Goal: Leave review/rating: Leave review/rating

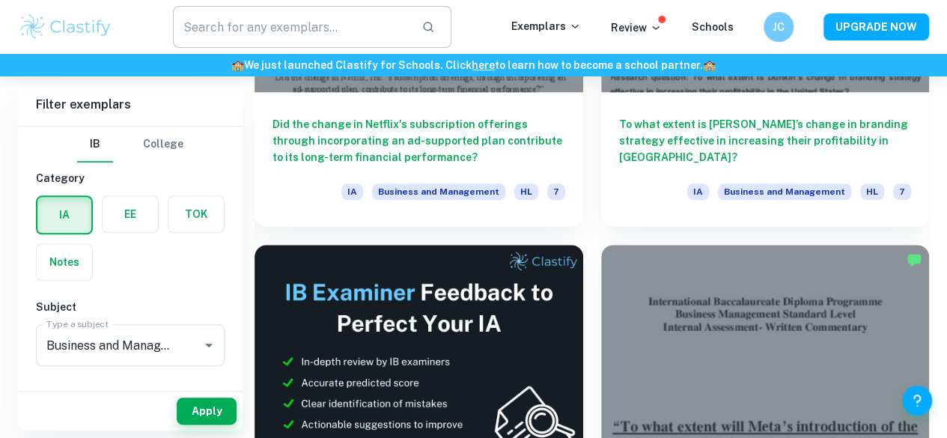
scroll to position [659, 0]
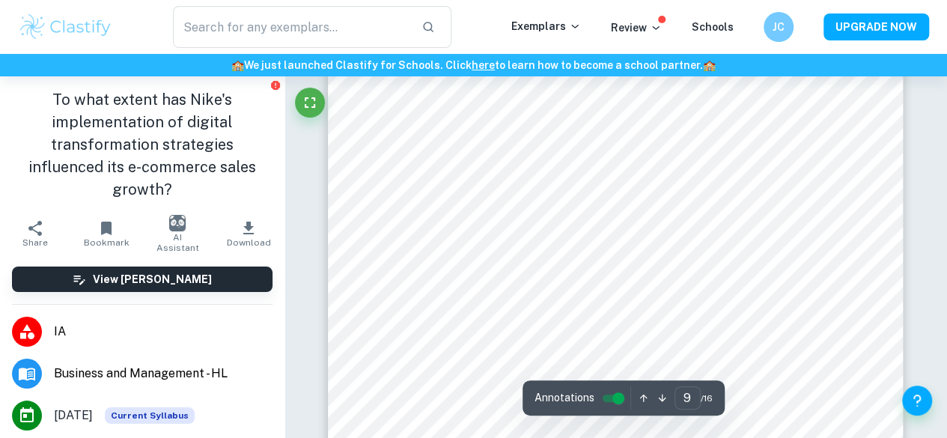
scroll to position [6189, 0]
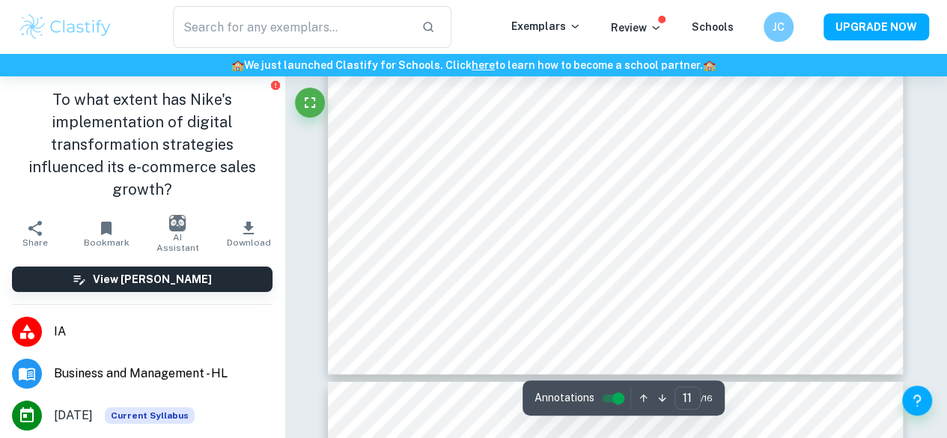
type input "12"
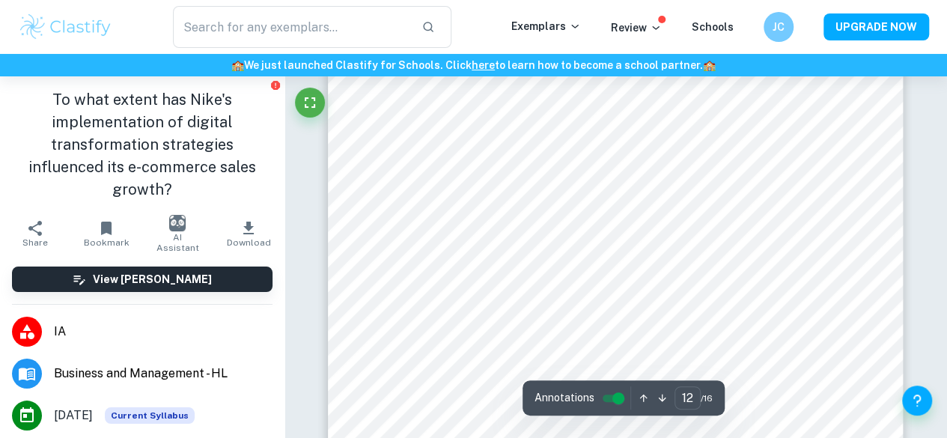
scroll to position [8528, 0]
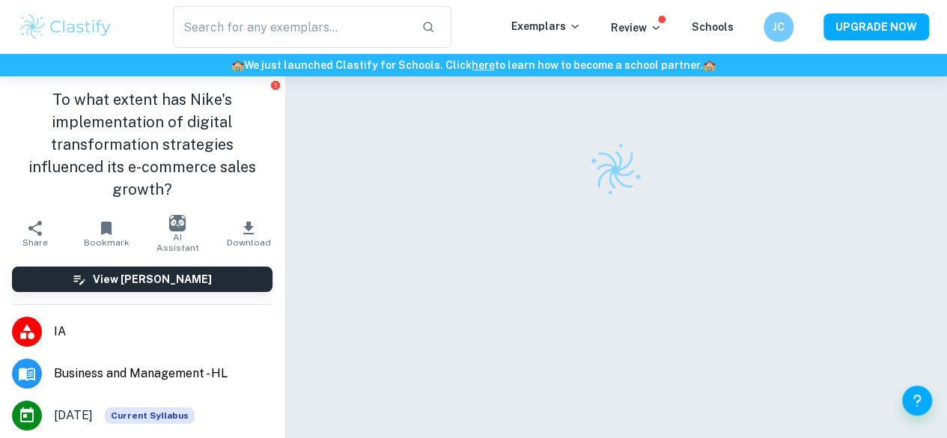
checkbox input "true"
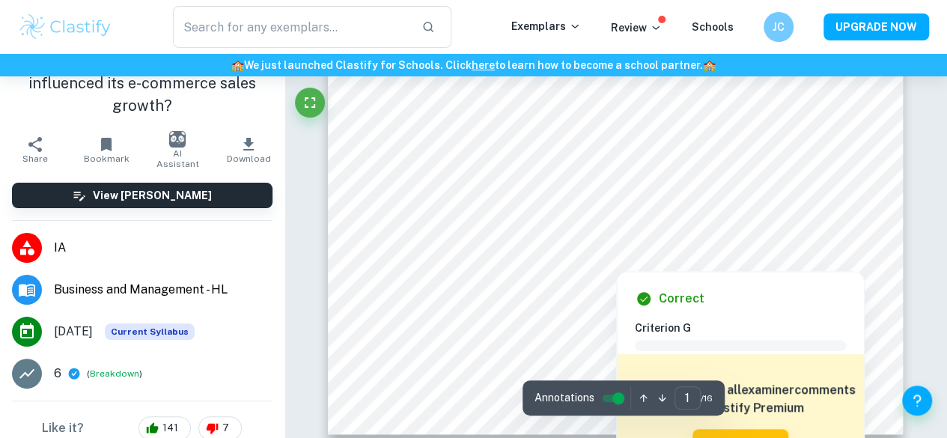
scroll to position [451, 0]
